Goal: Task Accomplishment & Management: Manage account settings

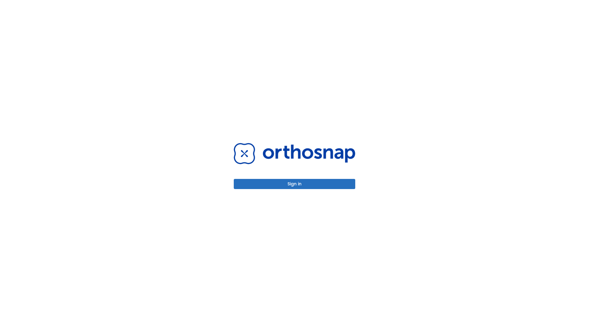
click at [295, 184] on button "Sign in" at bounding box center [295, 184] width 122 height 10
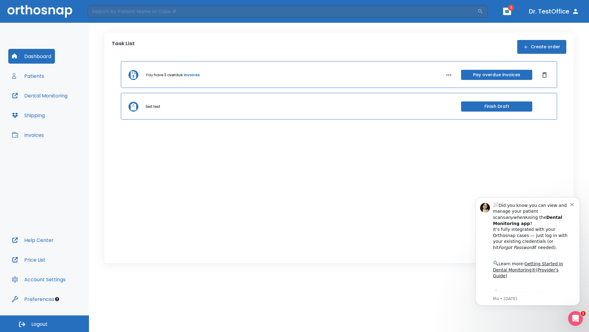
click at [45, 323] on span "Logout" at bounding box center [39, 323] width 16 height 7
